Goal: Task Accomplishment & Management: Manage account settings

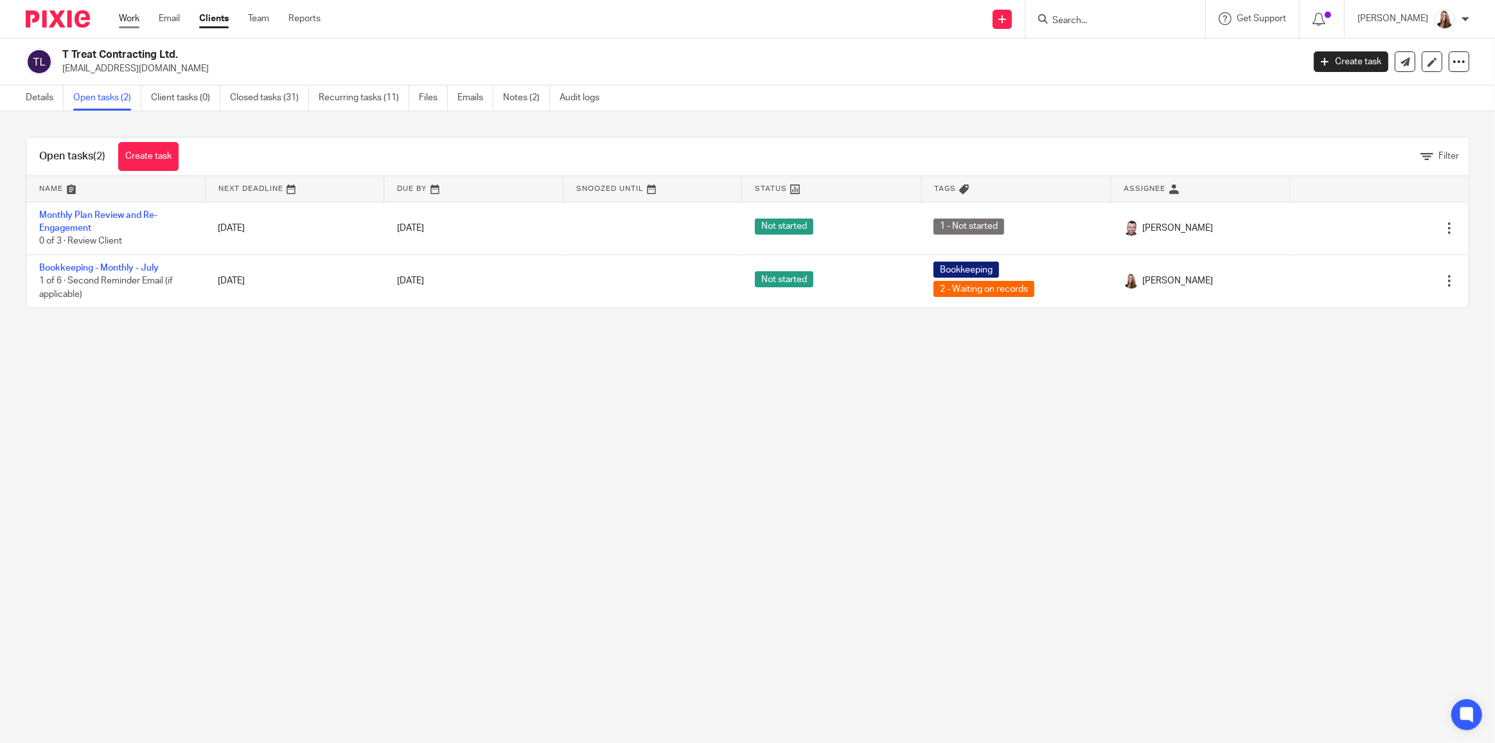
click at [136, 19] on link "Work" at bounding box center [129, 18] width 21 height 13
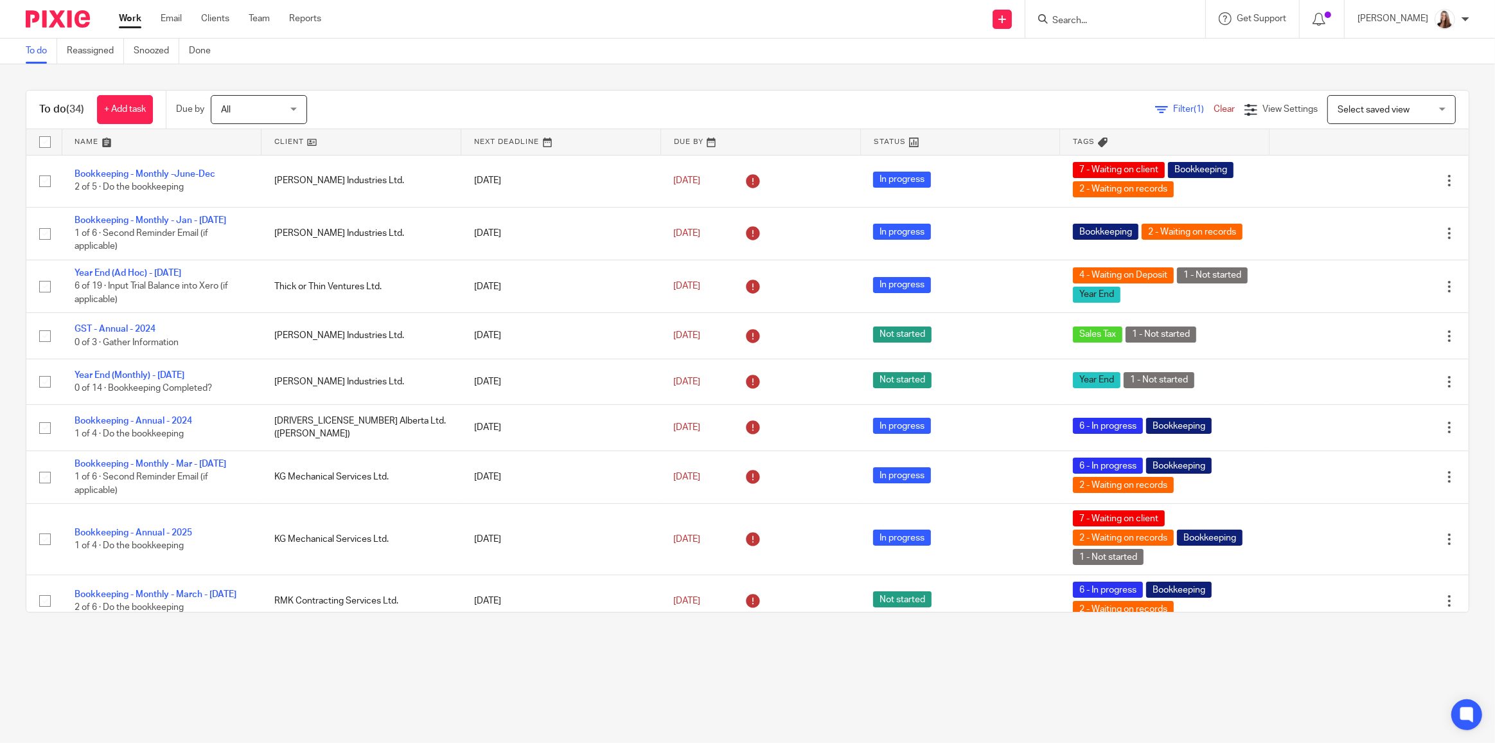
click at [273, 115] on span "All" at bounding box center [255, 109] width 68 height 27
click at [251, 294] on li "All" at bounding box center [260, 293] width 95 height 26
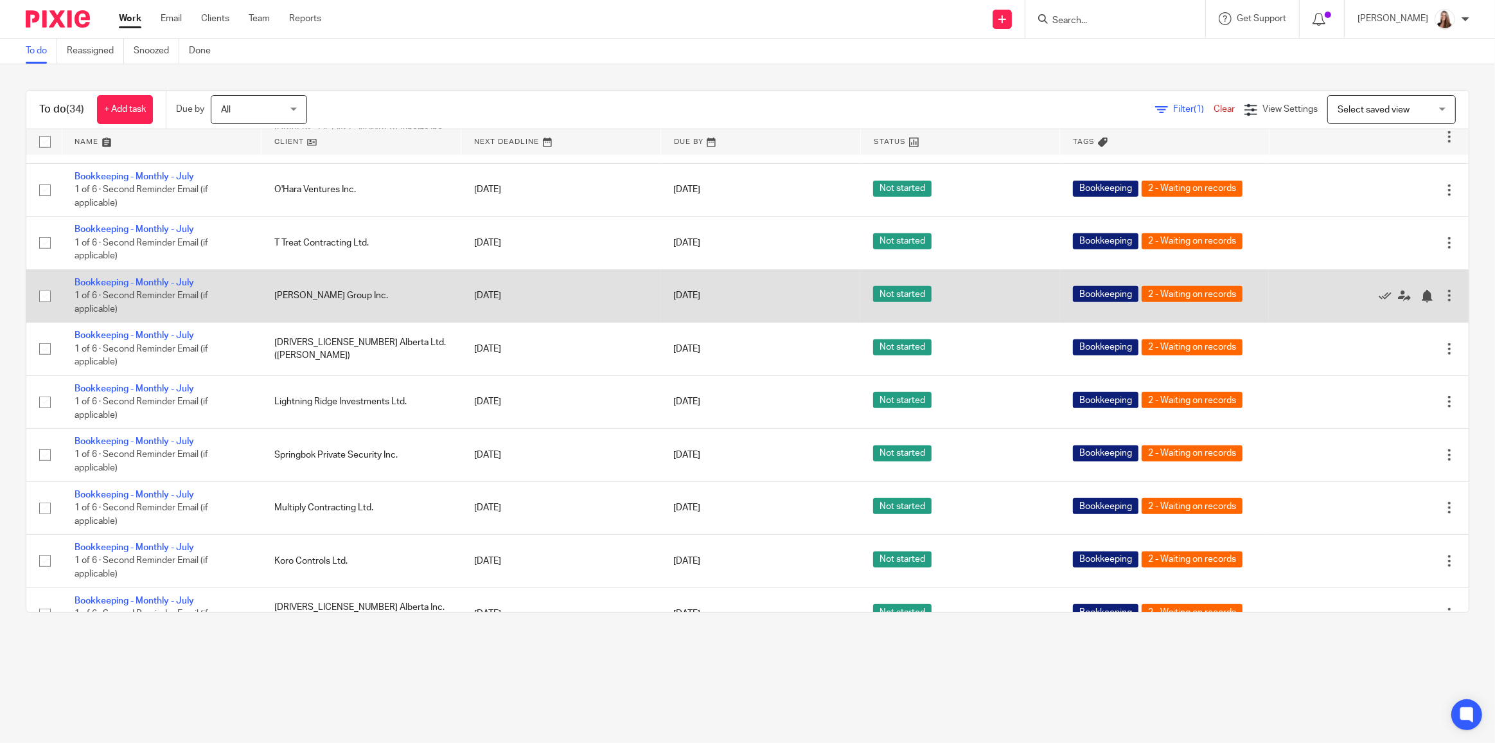
scroll to position [1331, 0]
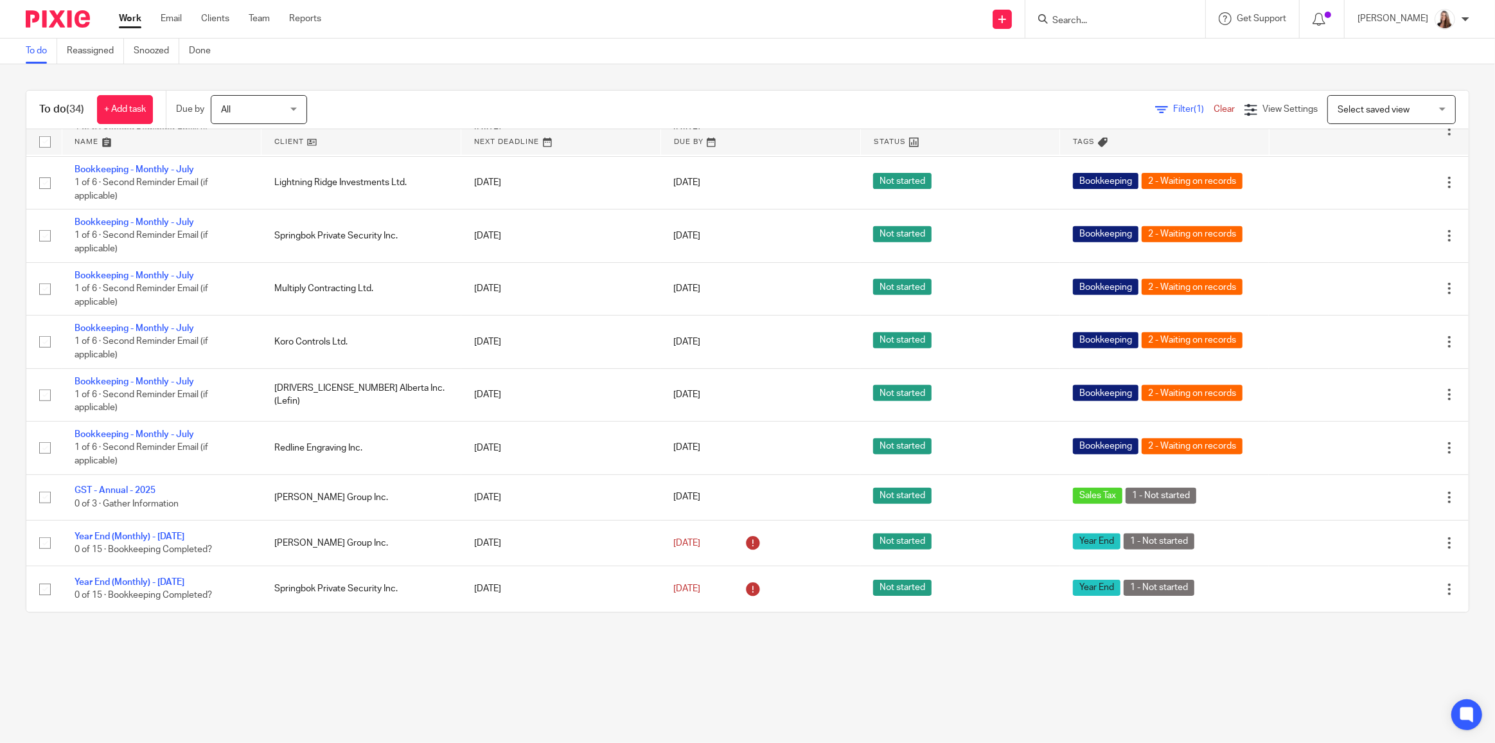
click at [1173, 108] on span "Filter (1)" at bounding box center [1193, 109] width 40 height 9
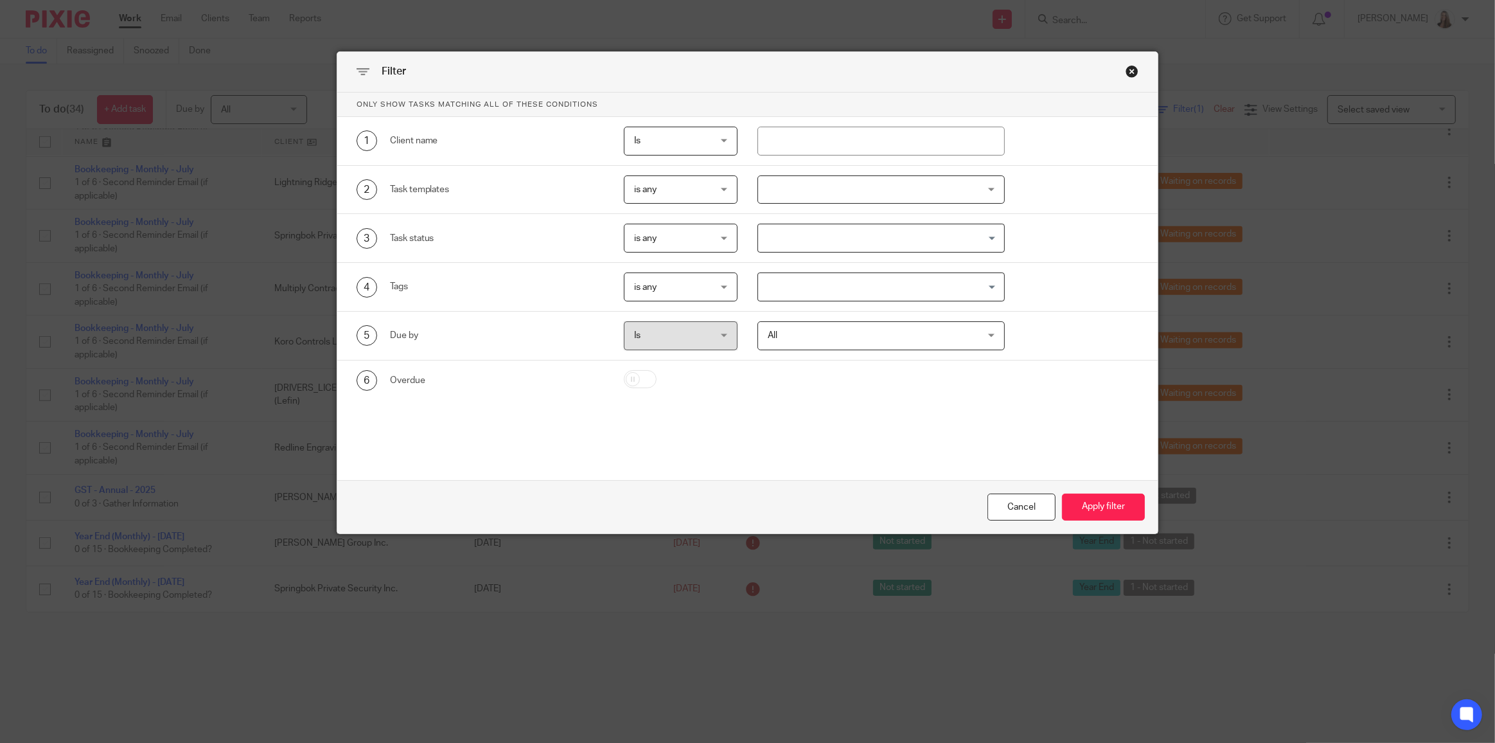
click at [1132, 75] on div "Close this dialog window" at bounding box center [1132, 71] width 13 height 13
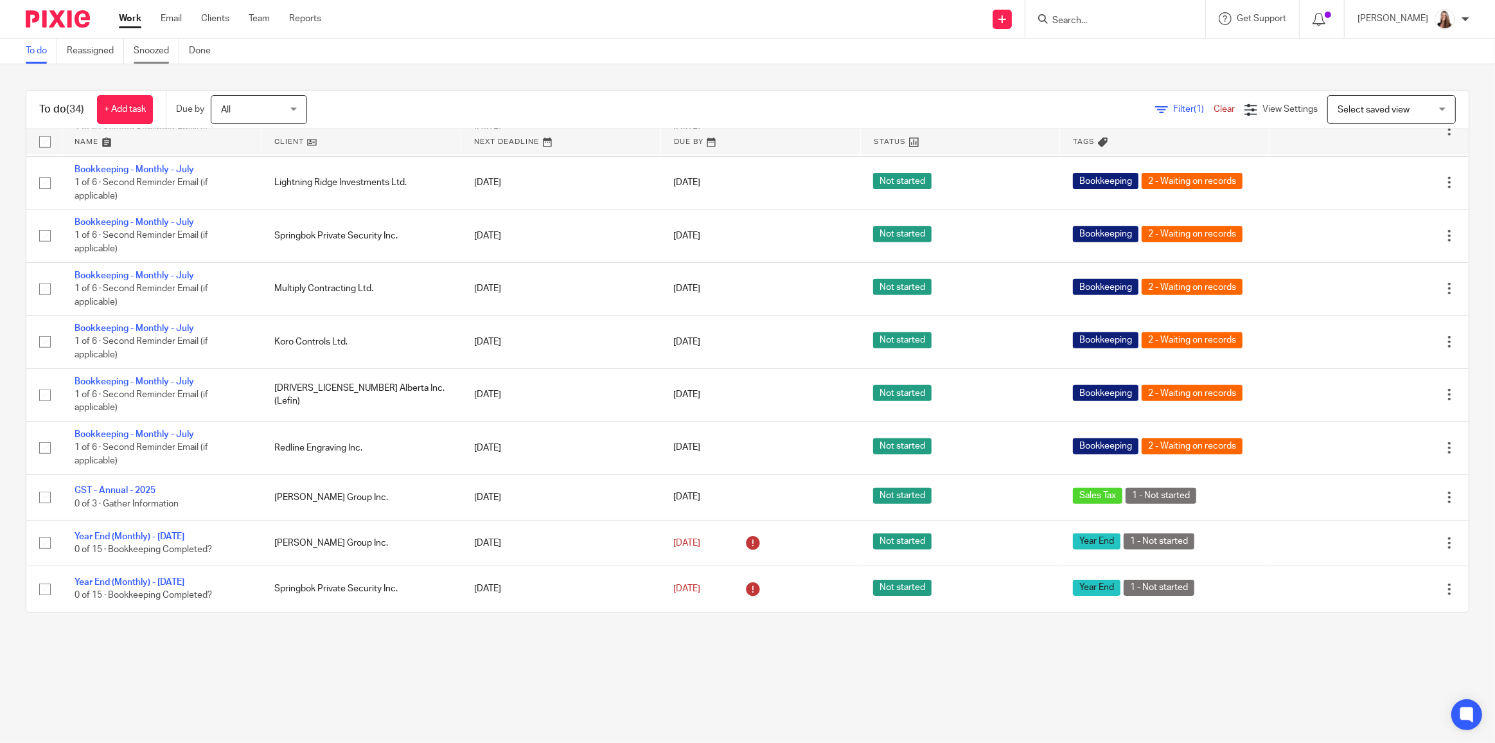
click at [152, 51] on link "Snoozed" at bounding box center [157, 51] width 46 height 25
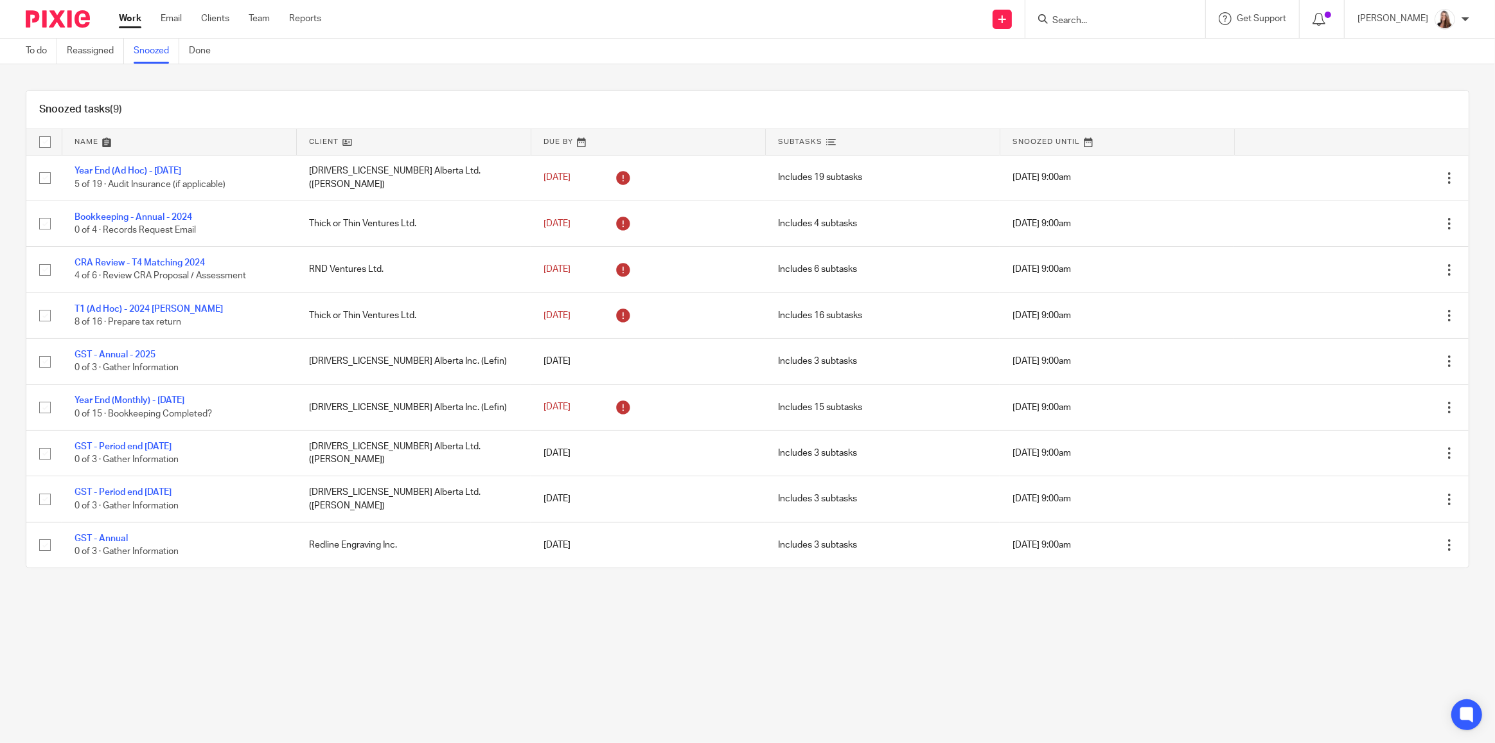
click at [322, 136] on link at bounding box center [414, 142] width 234 height 26
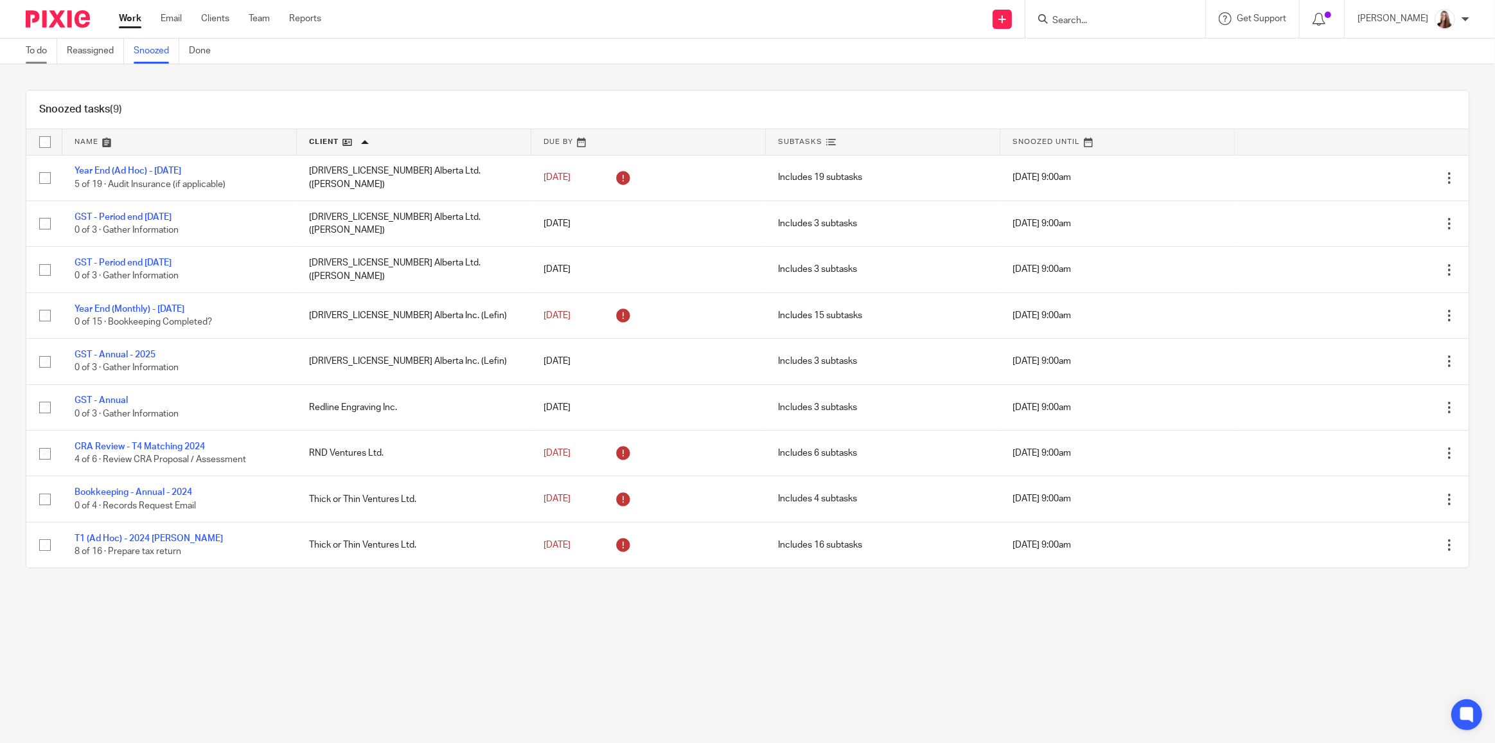
click at [35, 47] on link "To do" at bounding box center [41, 51] width 31 height 25
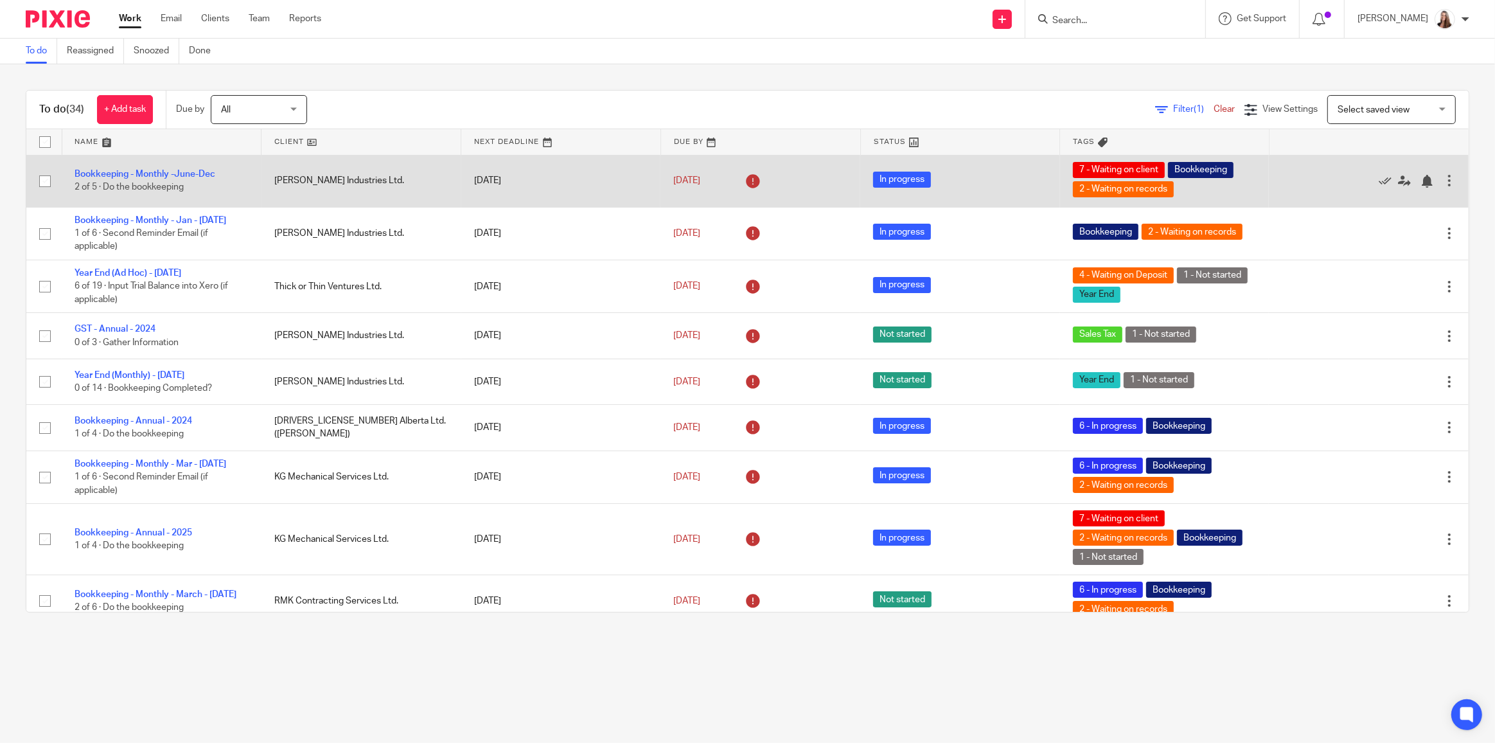
click at [1036, 212] on tr "Bookkeeping - Monthly - Jan - Jul 1 of 6 · Second Reminder Email (if applicable…" at bounding box center [747, 233] width 1443 height 53
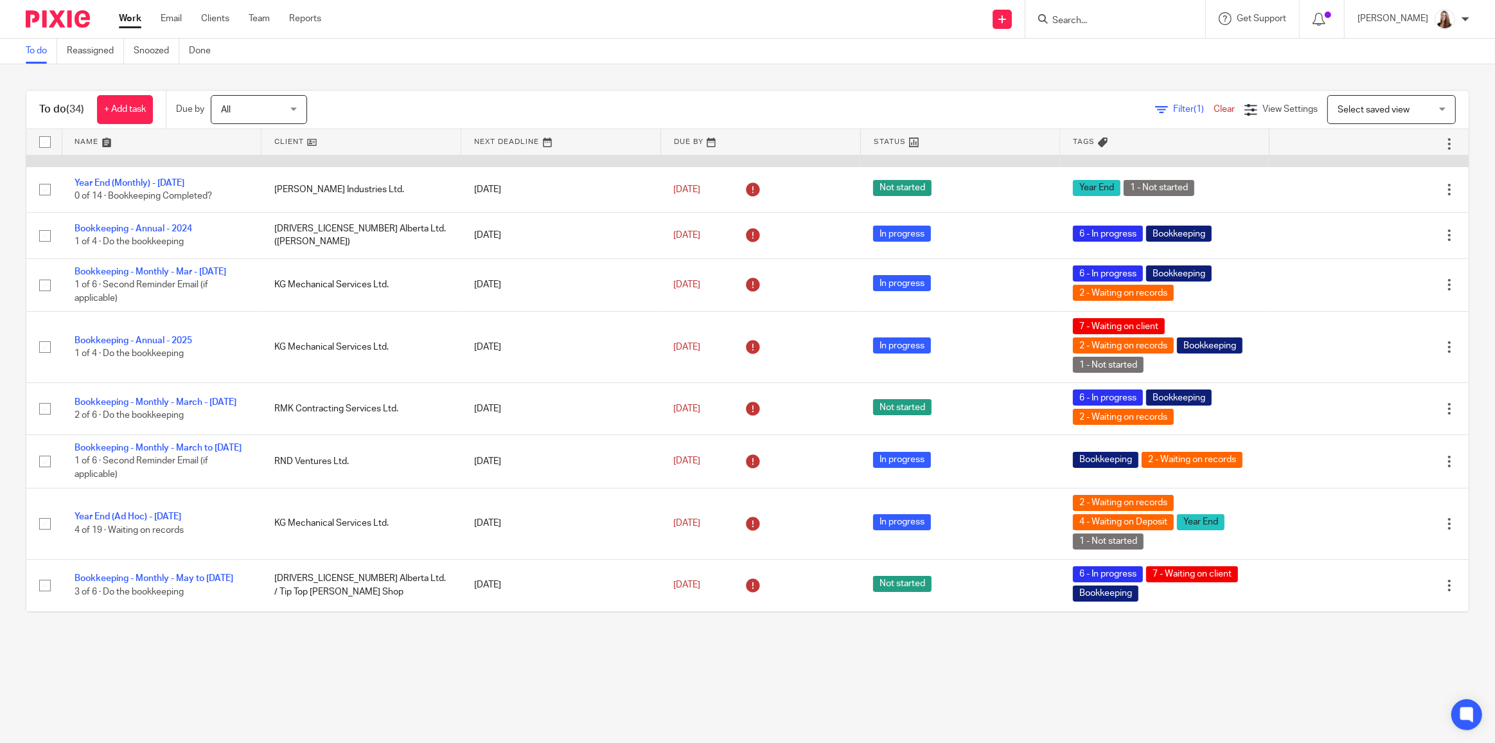
scroll to position [409, 0]
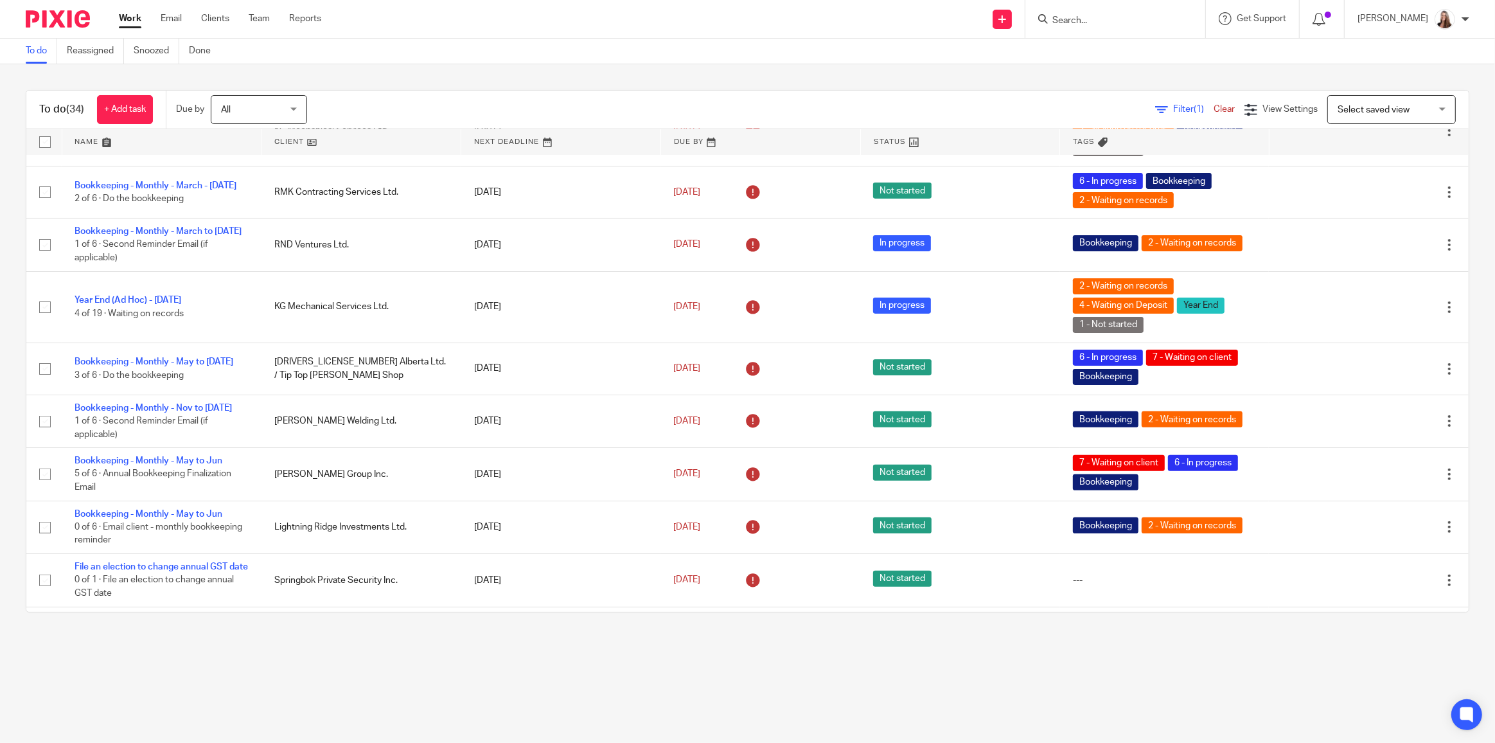
click at [283, 143] on link at bounding box center [361, 142] width 199 height 26
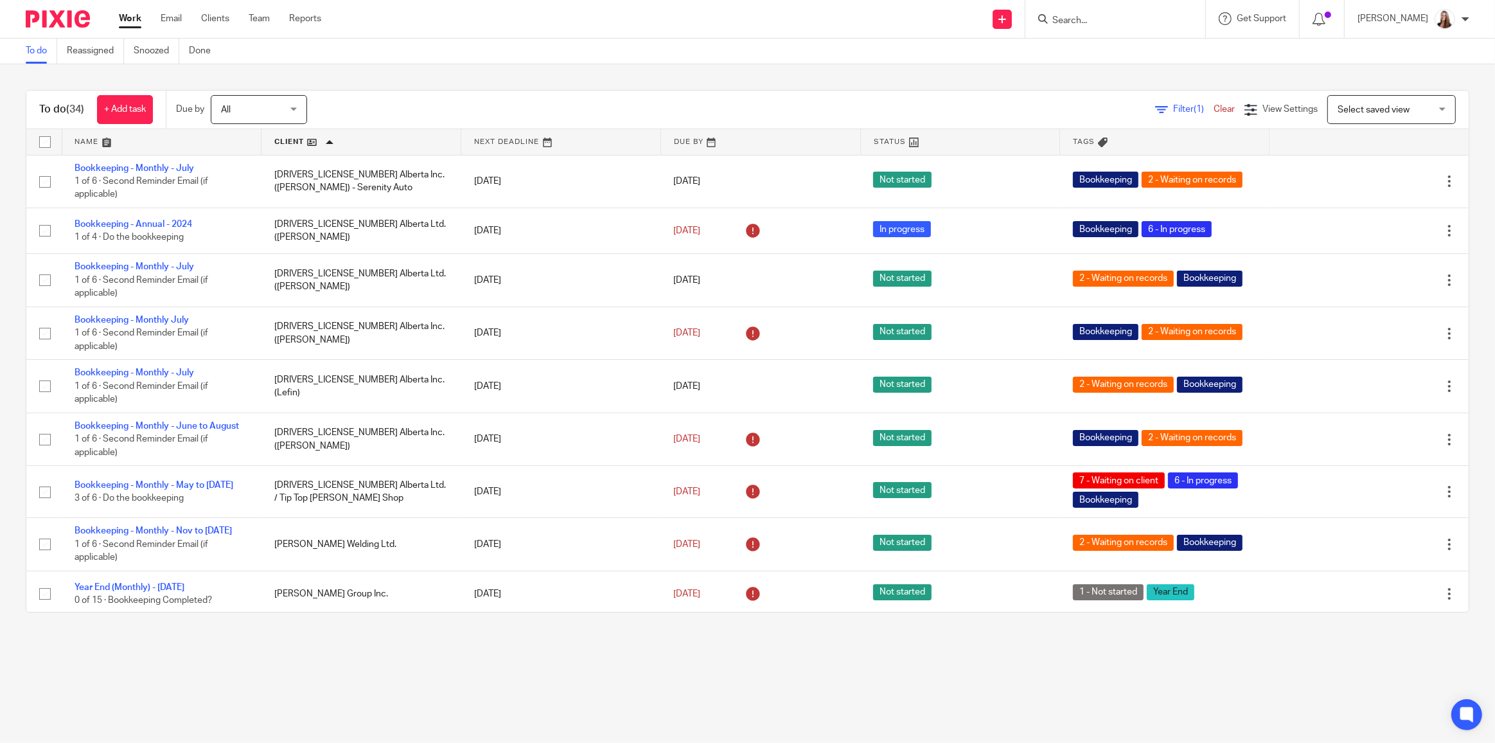
click at [303, 141] on link at bounding box center [361, 142] width 199 height 26
